Goal: Task Accomplishment & Management: Manage account settings

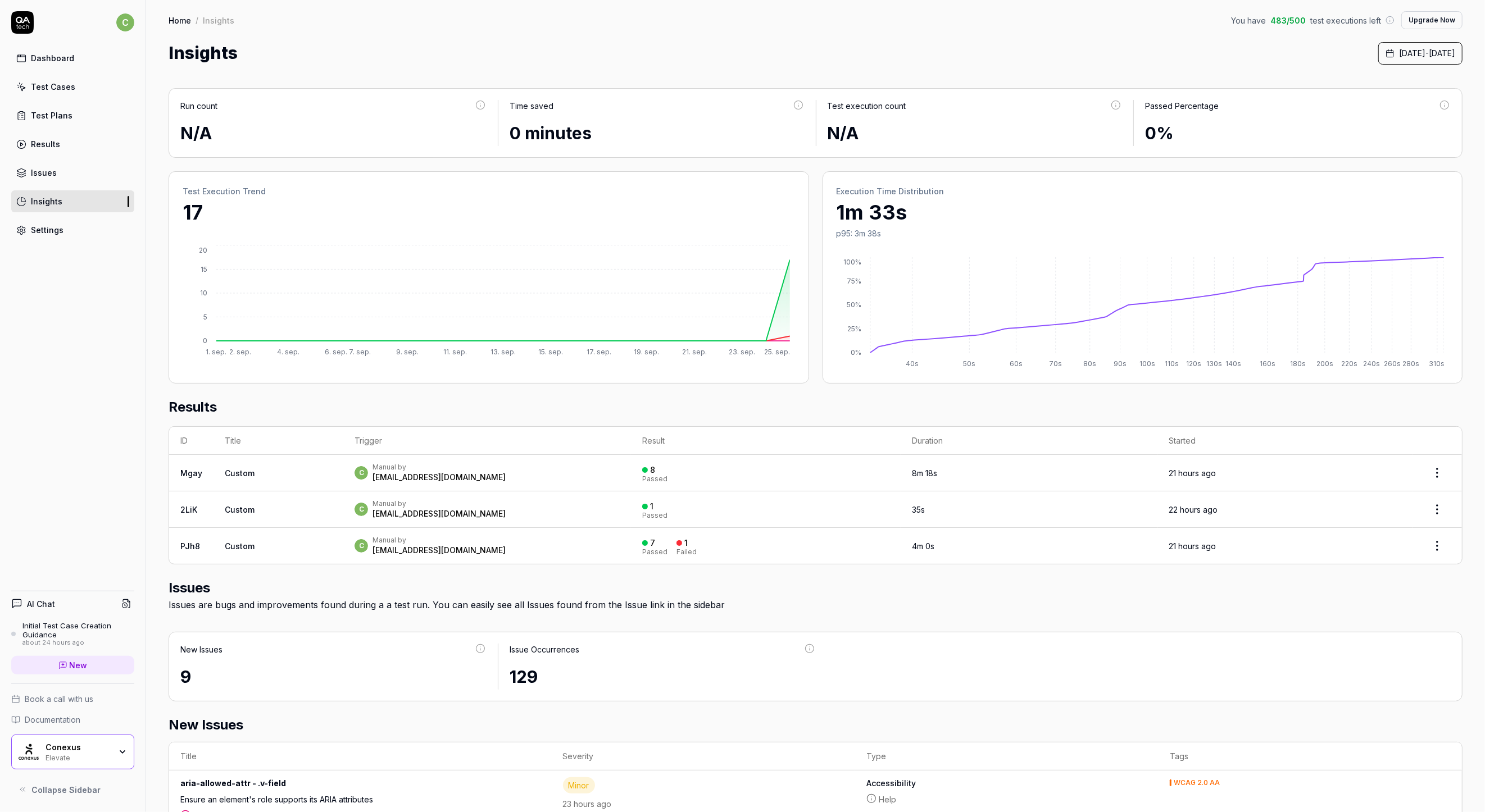
click at [59, 226] on div "Settings" at bounding box center [47, 230] width 33 height 12
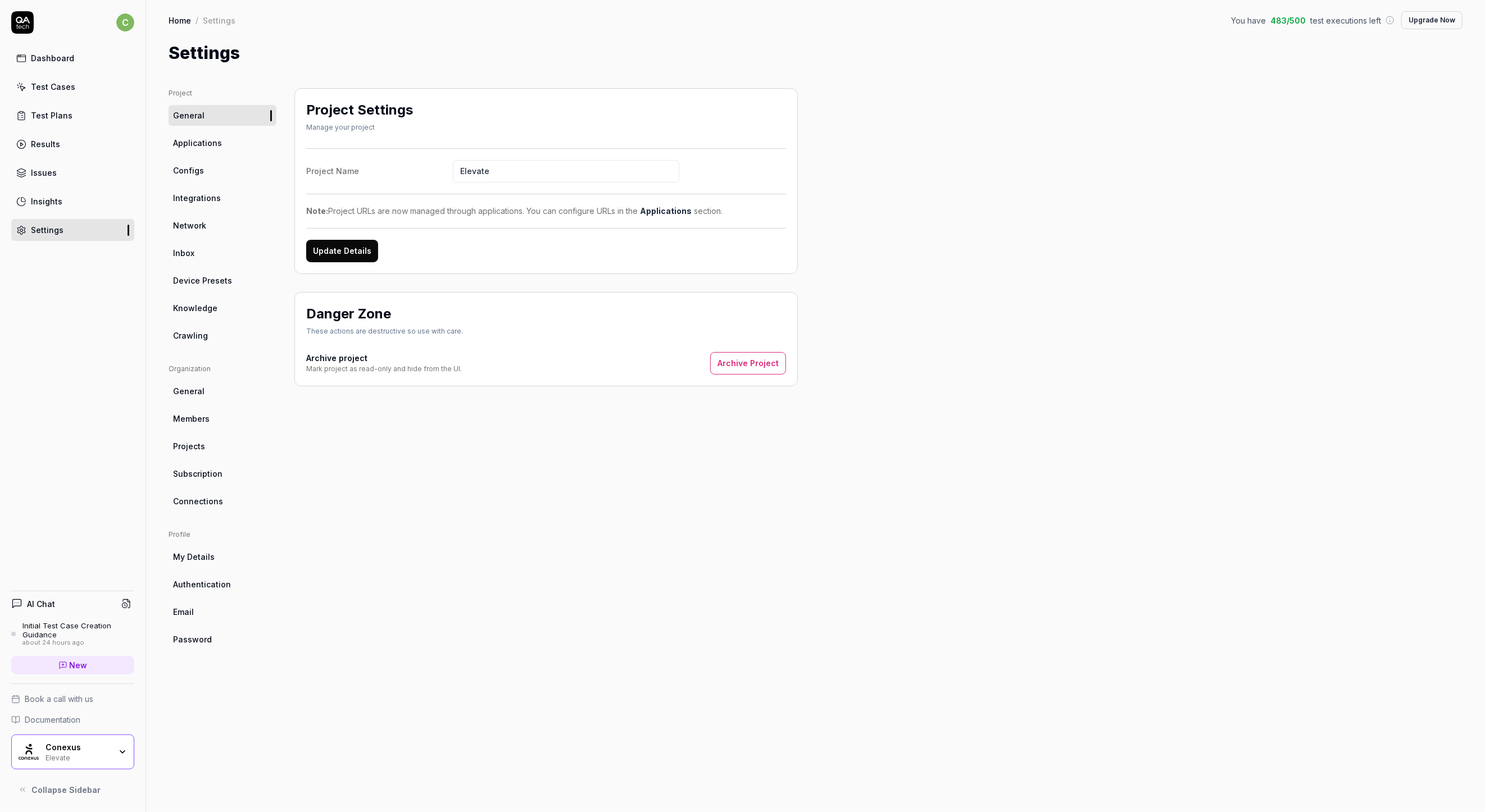
click at [194, 417] on span "Members" at bounding box center [191, 419] width 36 height 12
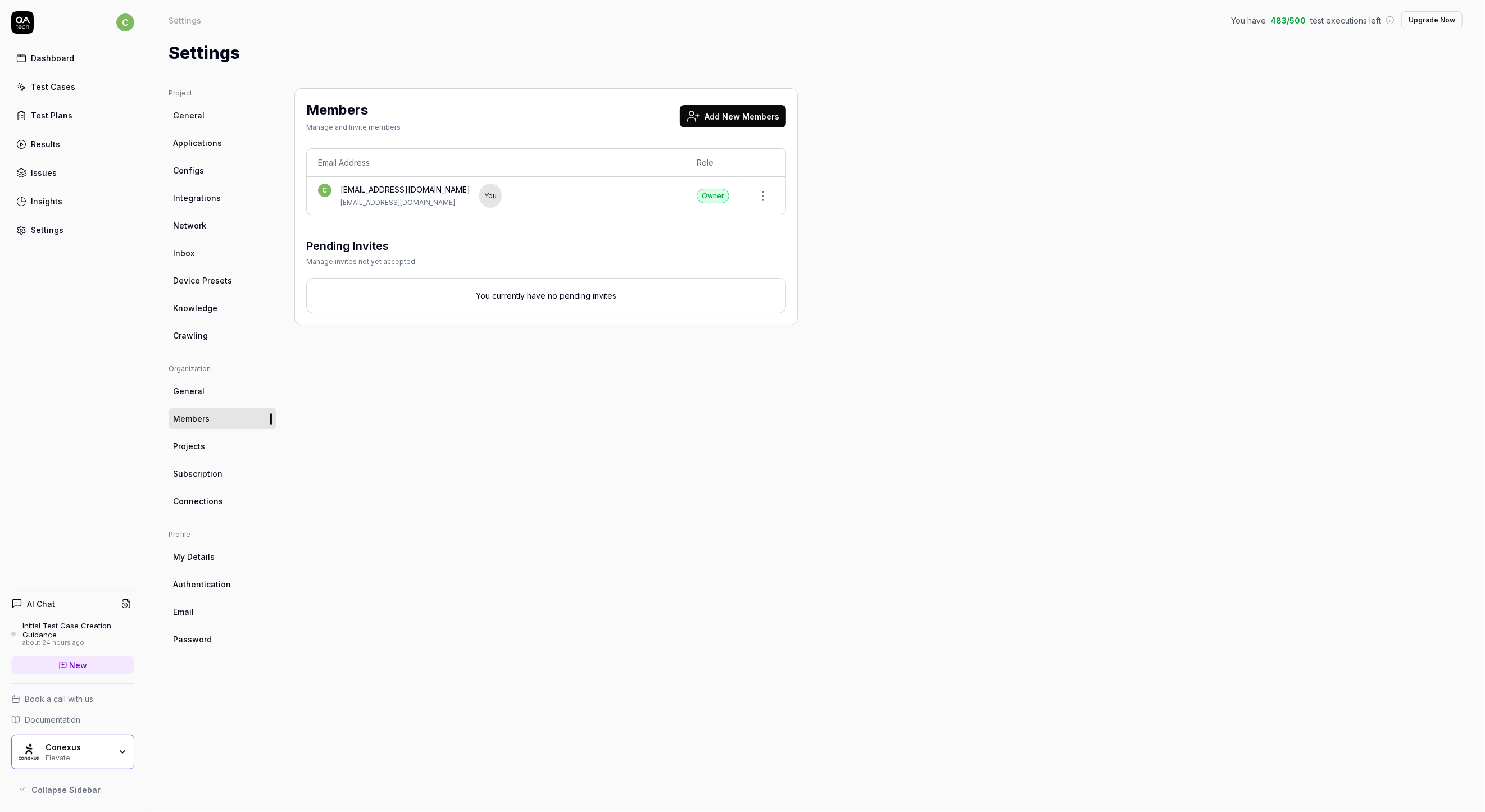
click at [736, 122] on button "Add New Members" at bounding box center [733, 116] width 106 height 22
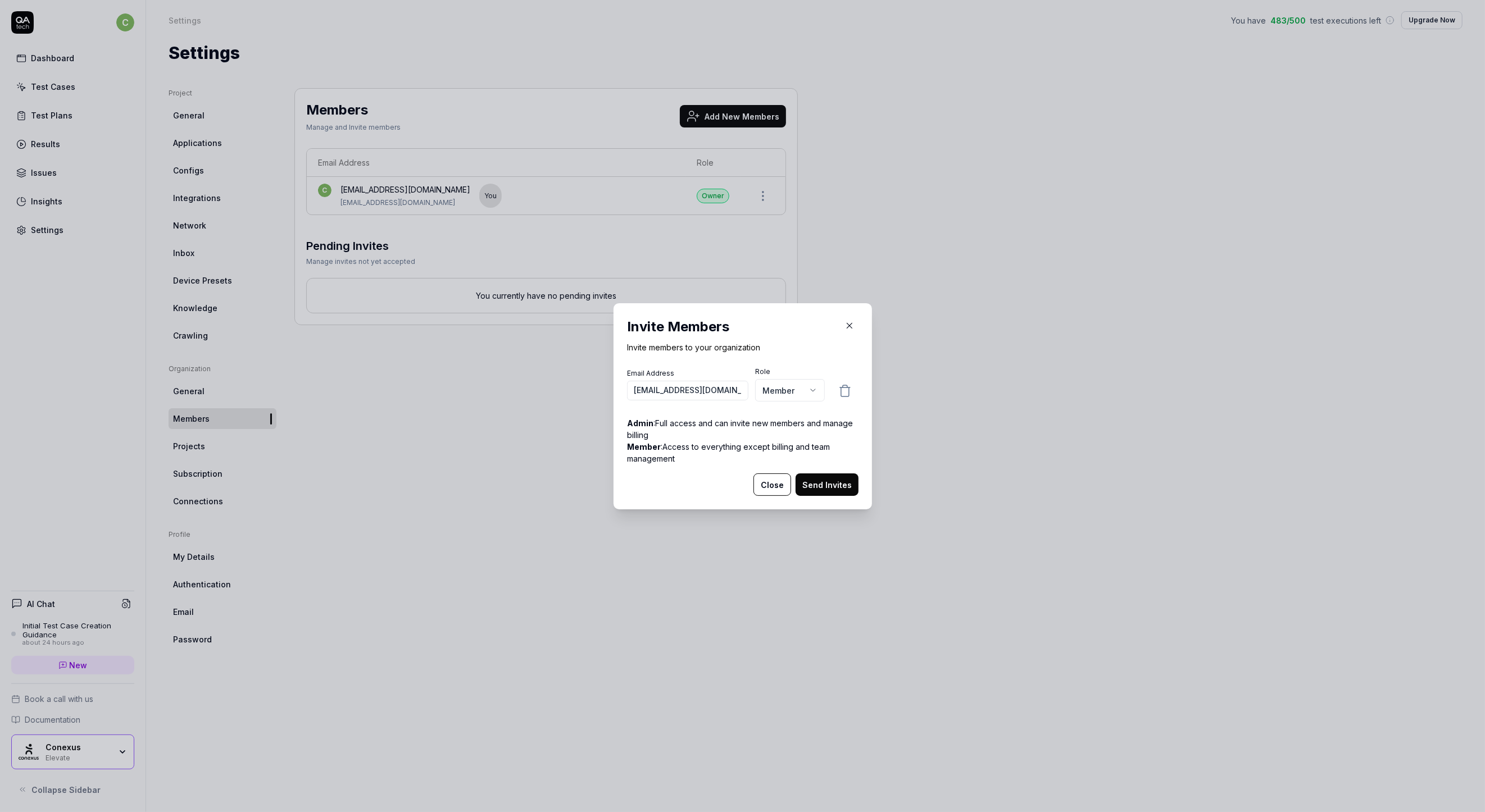
type input "[EMAIL_ADDRESS][DOMAIN_NAME]"
click at [817, 479] on button "Send Invites" at bounding box center [827, 484] width 63 height 22
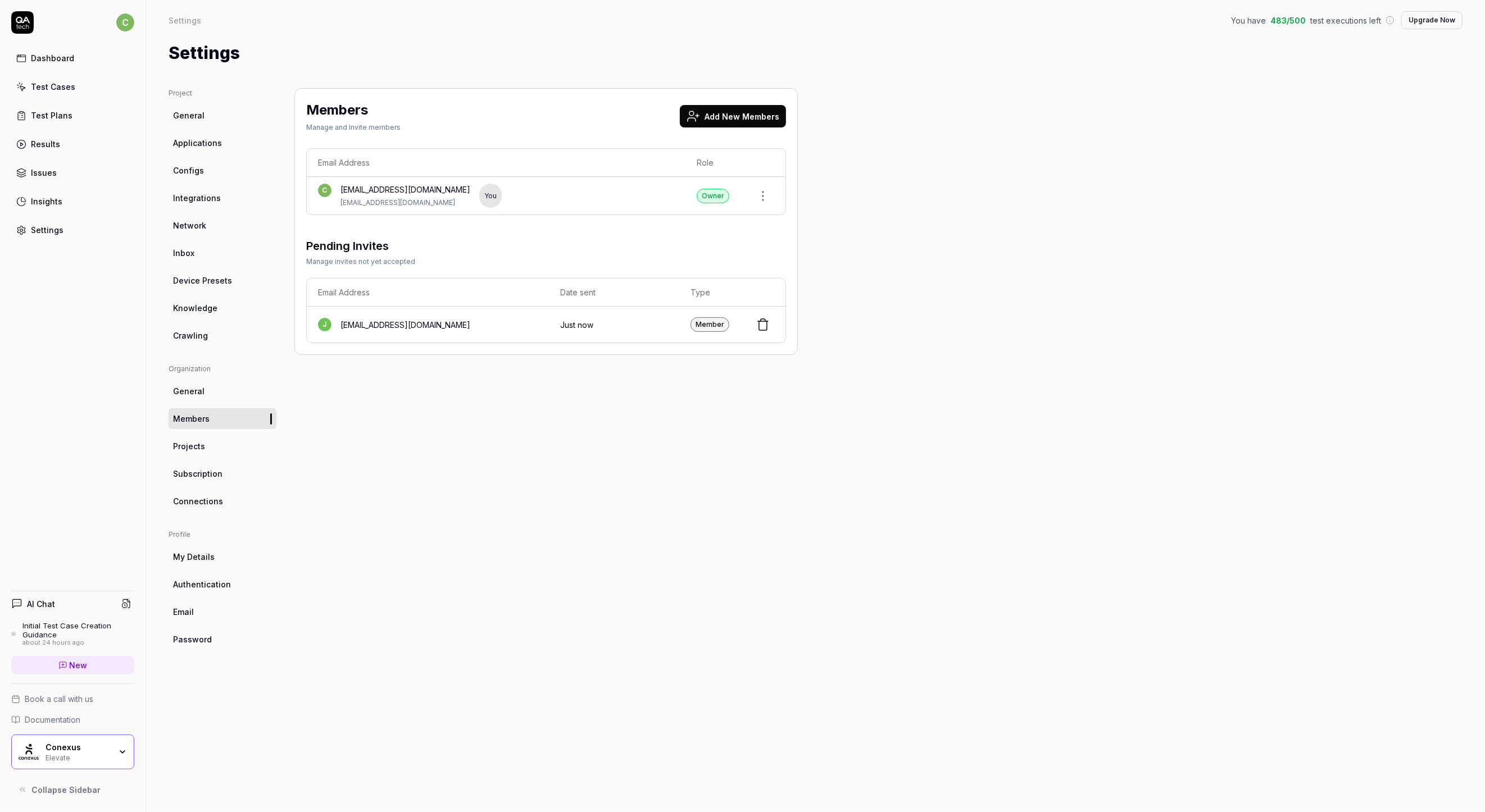
click at [731, 112] on button "Add New Members" at bounding box center [733, 116] width 106 height 22
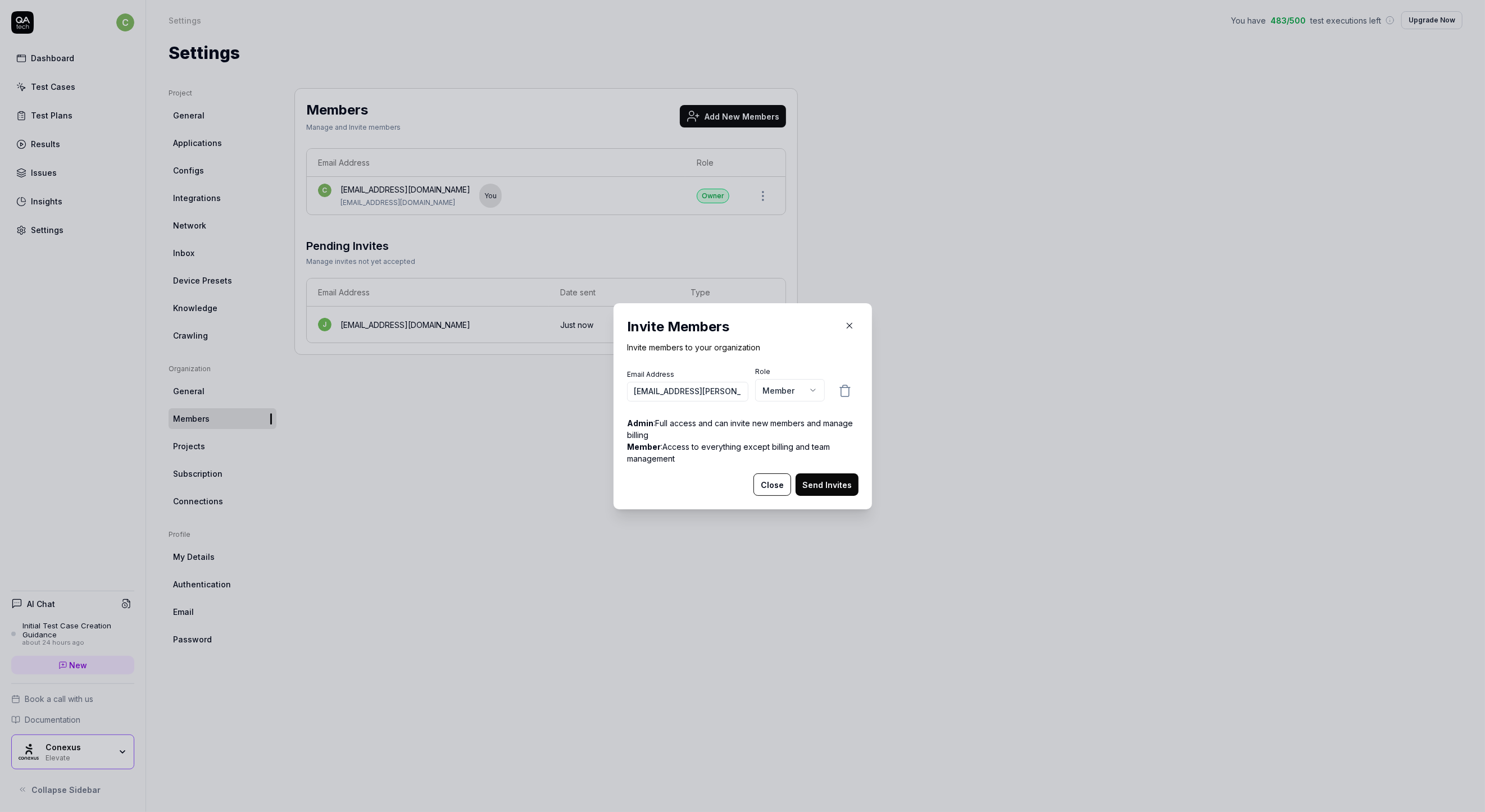
scroll to position [0, 1]
type input "[EMAIL_ADDRESS][PERSON_NAME][DOMAIN_NAME]"
click at [811, 487] on button "Send Invites" at bounding box center [827, 484] width 63 height 22
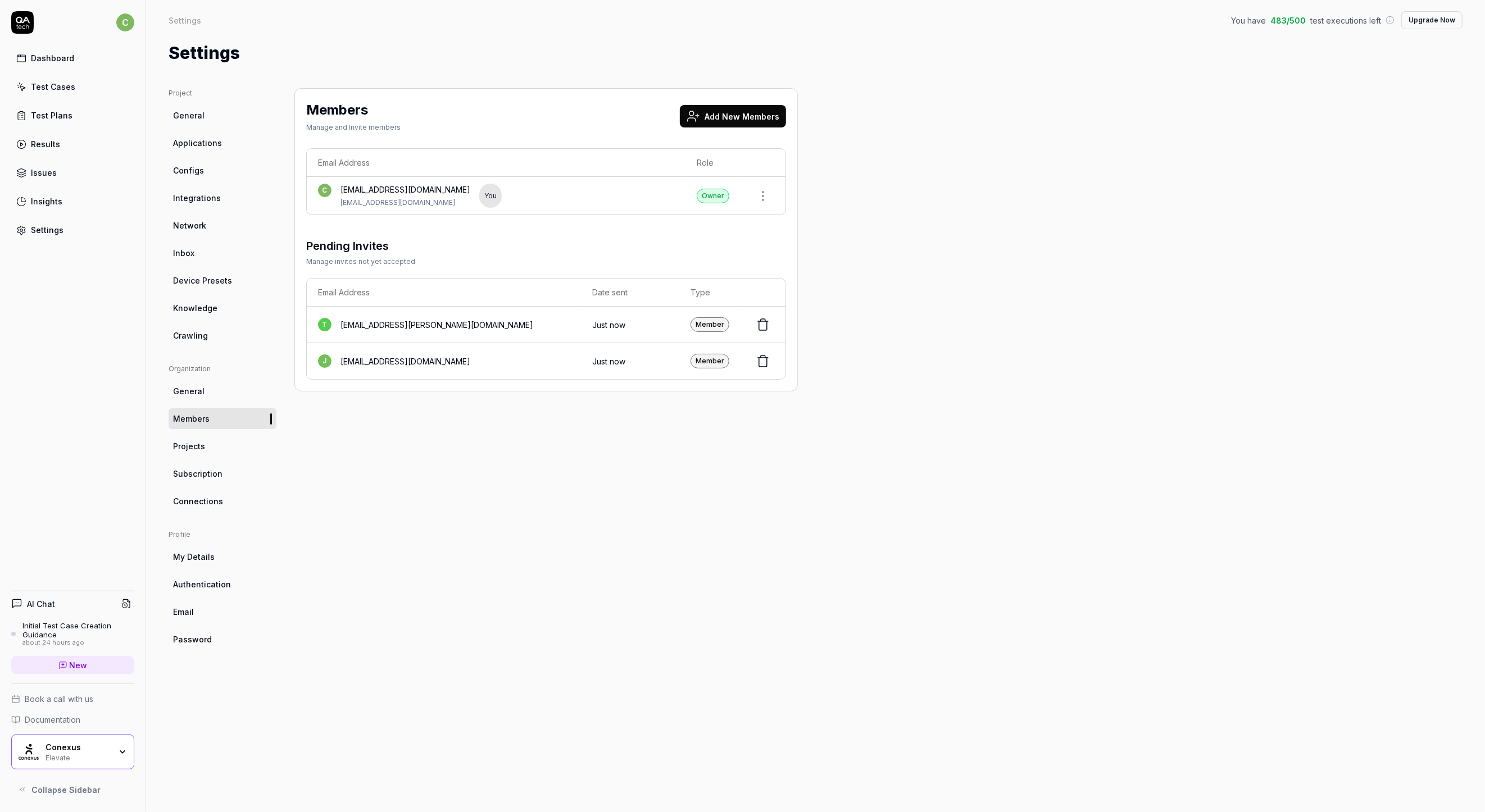
click at [763, 109] on button "Add New Members" at bounding box center [733, 116] width 106 height 22
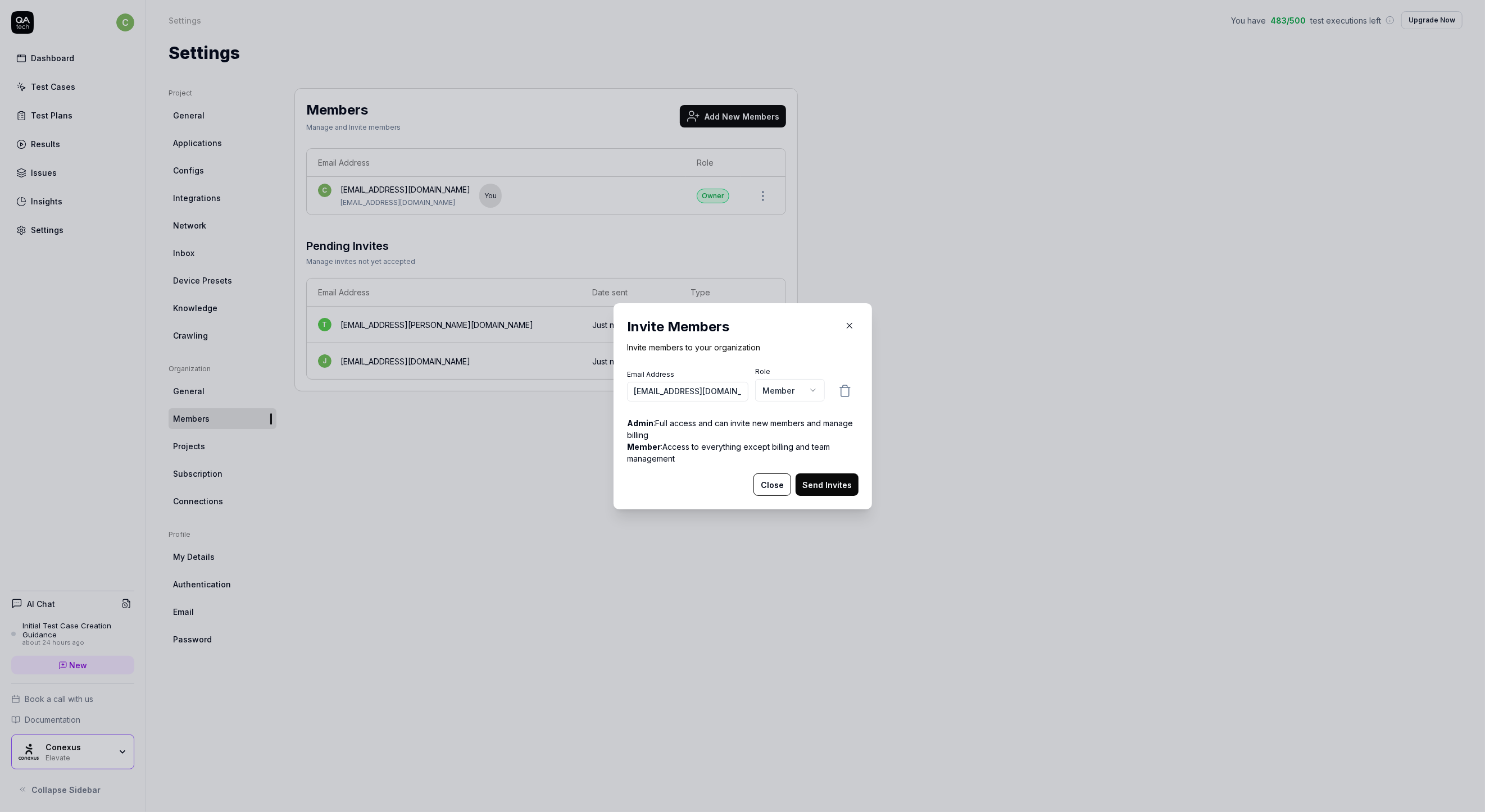
scroll to position [0, 34]
type input "[EMAIL_ADDRESS][DOMAIN_NAME]"
click at [818, 484] on button "Send Invites" at bounding box center [827, 484] width 63 height 22
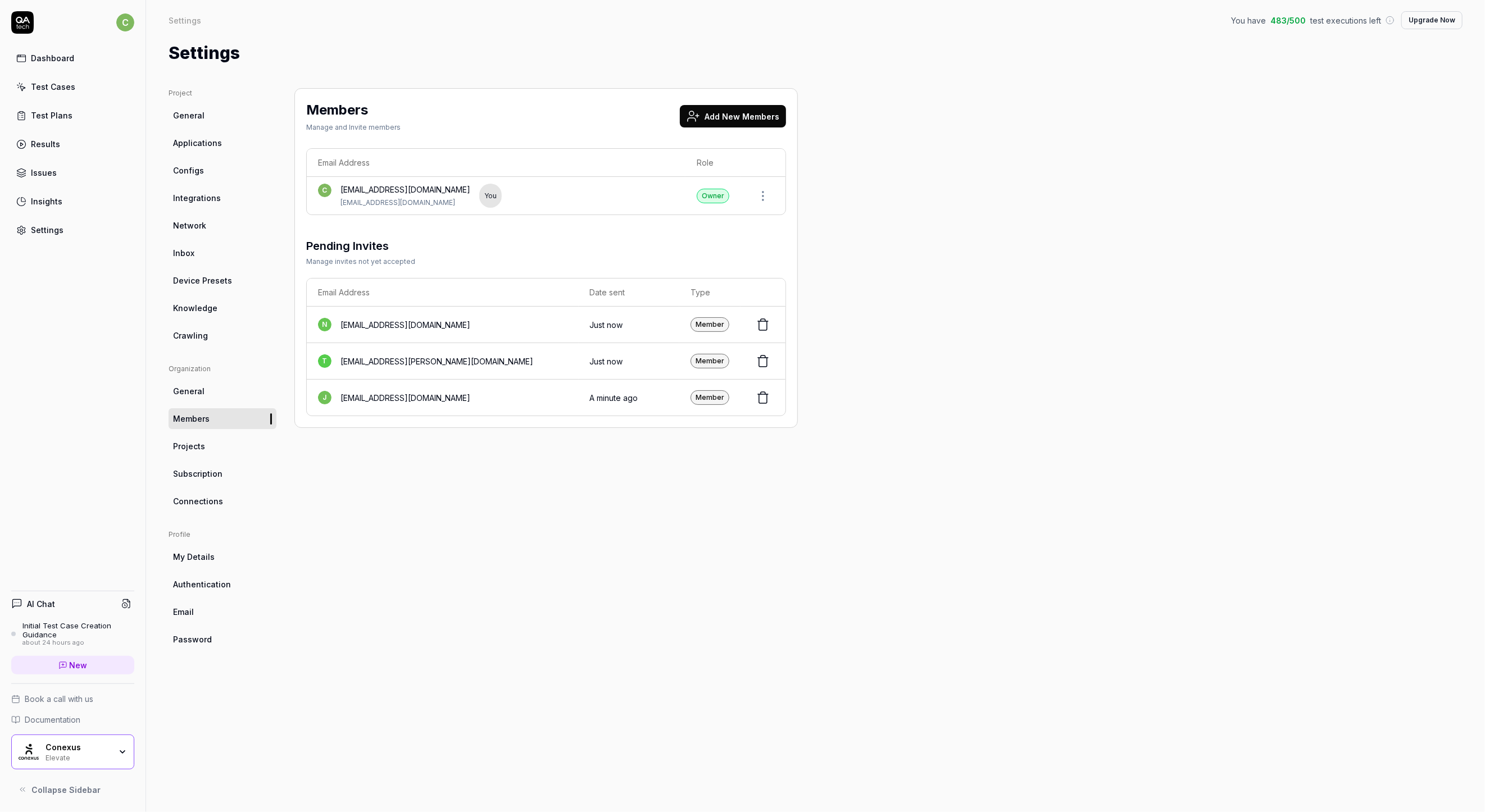
click at [648, 579] on div "Members Manage and Invite members Add New Members Email Address Role c [EMAIL_A…" at bounding box center [546, 439] width 503 height 701
